Goal: Information Seeking & Learning: Learn about a topic

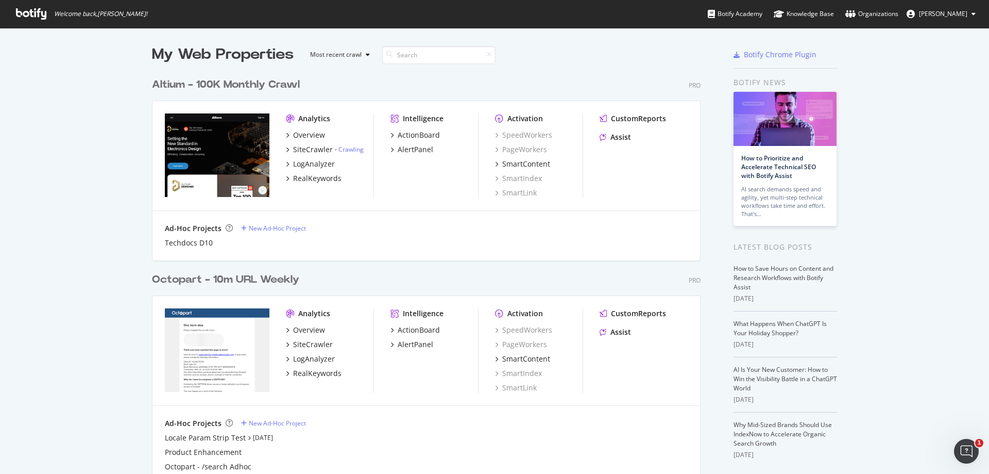
click at [243, 96] on div "Altium - 100K Monthly Crawl Pro Analytics Overview SiteCrawler - Crawling LogAn…" at bounding box center [430, 162] width 557 height 195
click at [249, 89] on div "Altium - 100K Monthly Crawl" at bounding box center [226, 84] width 148 height 15
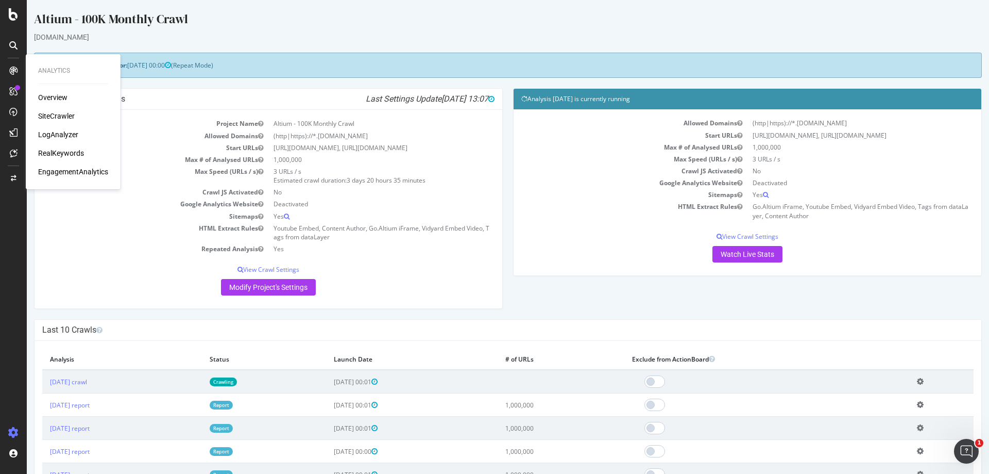
click at [65, 148] on div "RealKeywords" at bounding box center [61, 153] width 46 height 10
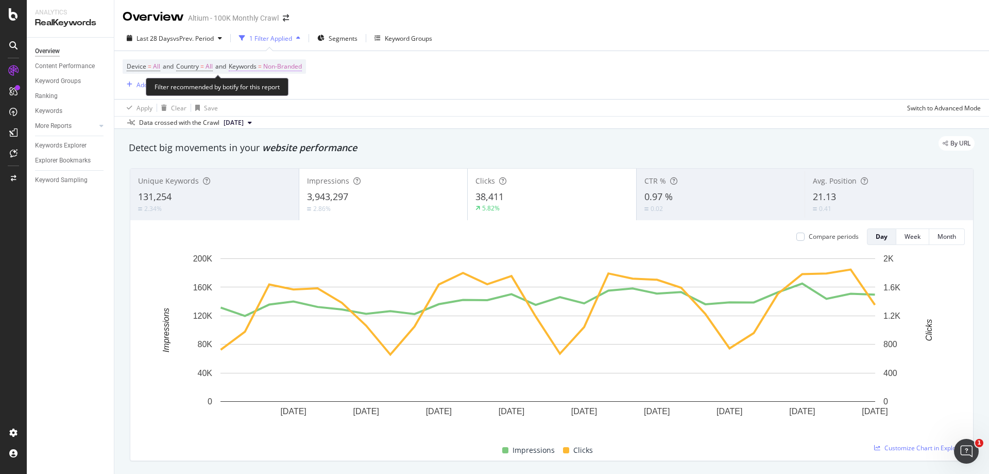
click at [290, 65] on span "Non-Branded" at bounding box center [282, 66] width 39 height 14
click at [300, 92] on div "Non-Branded" at bounding box center [300, 90] width 113 height 16
click at [278, 92] on span "Non-Branded" at bounding box center [265, 90] width 43 height 9
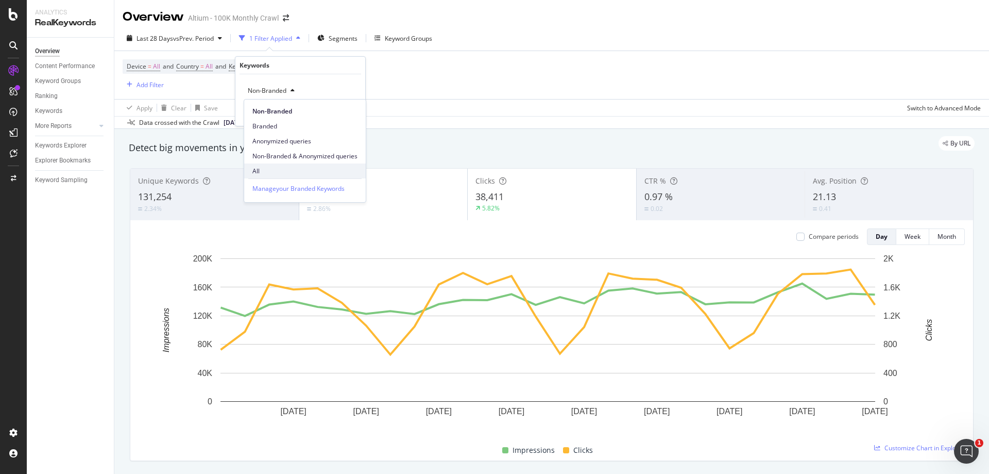
click at [273, 170] on span "All" at bounding box center [304, 170] width 105 height 9
click at [348, 117] on div "Apply" at bounding box center [342, 112] width 30 height 9
